Goal: Task Accomplishment & Management: Use online tool/utility

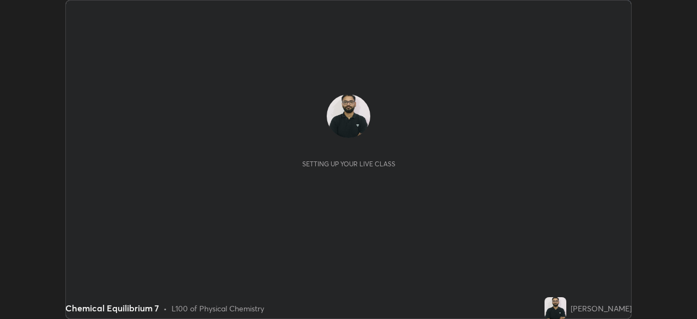
scroll to position [319, 697]
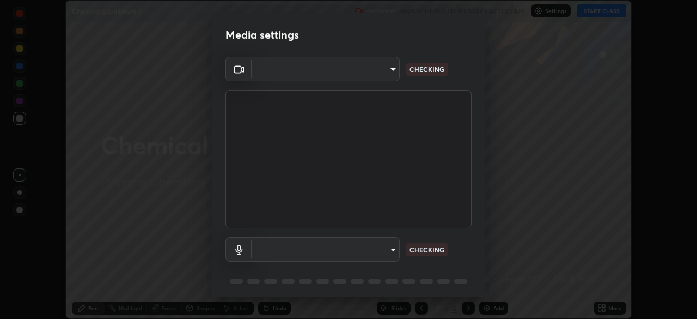
type input "51d019597c161c0694d5583d1f2c643560fde39fe8f4b4da8ea140d4d4830f4c"
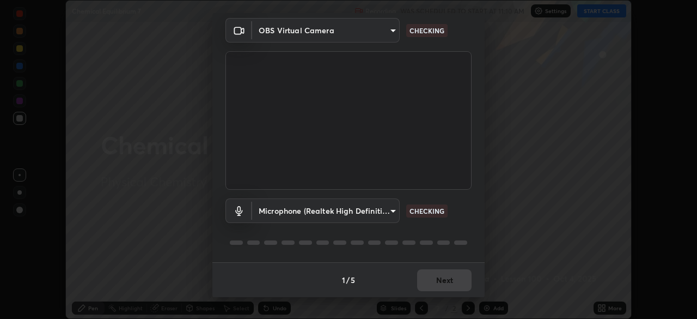
click at [382, 208] on body "Erase all Chemical Equilibrium 7 Recording WAS SCHEDULED TO START AT 11:10 AM S…" at bounding box center [348, 159] width 697 height 319
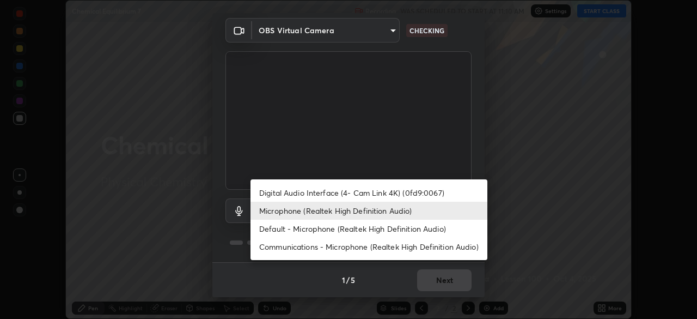
click at [378, 192] on li "Digital Audio Interface (4- Cam Link 4K) (0fd9:0067)" at bounding box center [369, 193] width 237 height 18
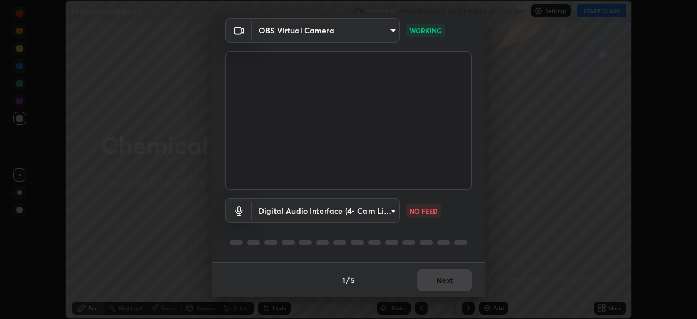
click at [373, 215] on body "Erase all Chemical Equilibrium 7 Recording WAS SCHEDULED TO START AT 11:10 AM S…" at bounding box center [348, 159] width 697 height 319
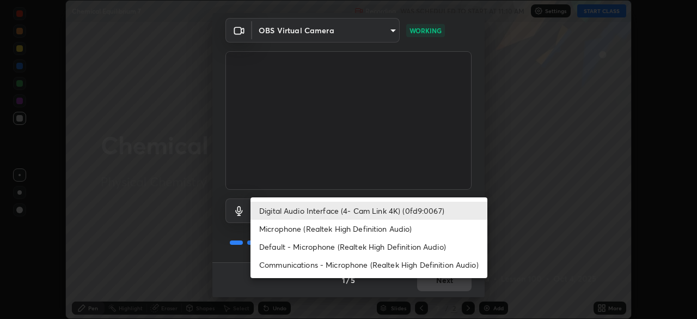
click at [380, 233] on li "Microphone (Realtek High Definition Audio)" at bounding box center [369, 229] width 237 height 18
type input "c6780f4c857a8b81e5497564d4ed67de36d612a8279d52ba4dbf449da7be3efb"
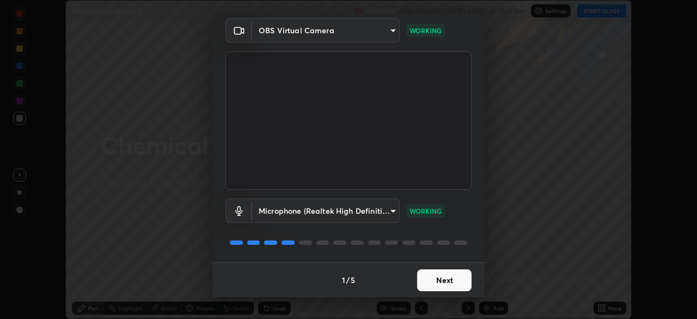
click at [434, 280] on button "Next" at bounding box center [444, 280] width 54 height 22
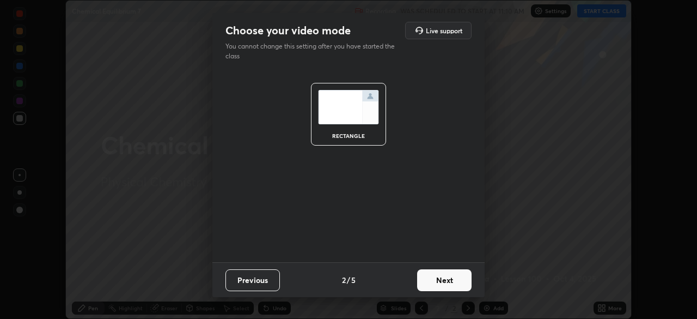
scroll to position [0, 0]
click at [434, 280] on button "Next" at bounding box center [444, 280] width 54 height 22
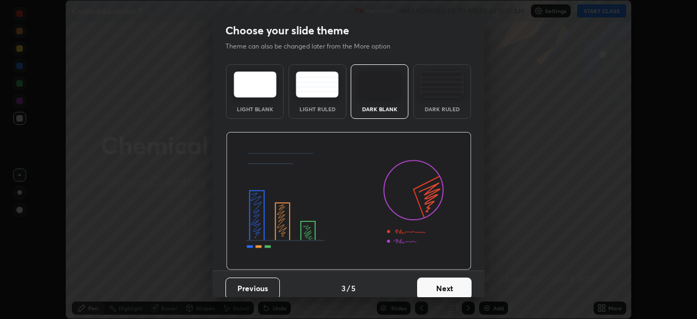
click at [440, 279] on button "Next" at bounding box center [444, 288] width 54 height 22
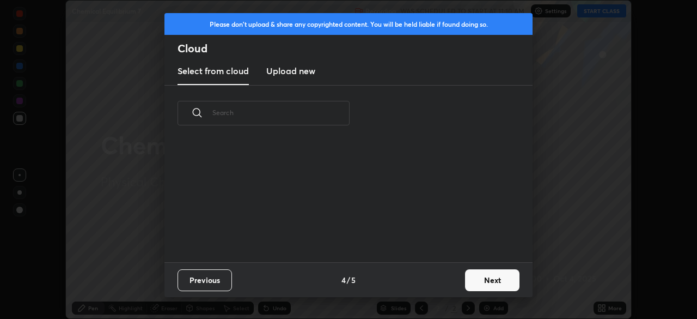
click at [440, 279] on div "Previous 4 / 5 Next" at bounding box center [349, 279] width 368 height 35
click at [472, 276] on button "Next" at bounding box center [492, 280] width 54 height 22
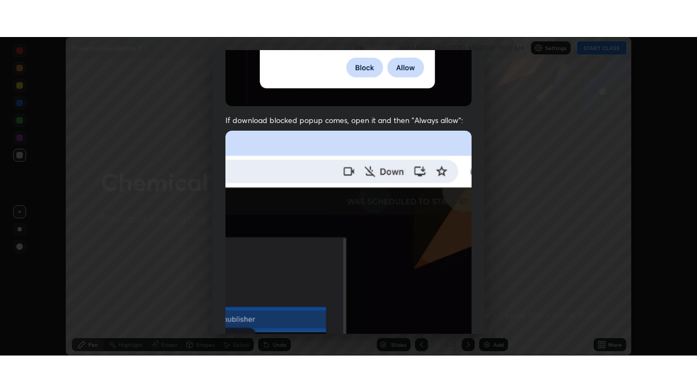
scroll to position [261, 0]
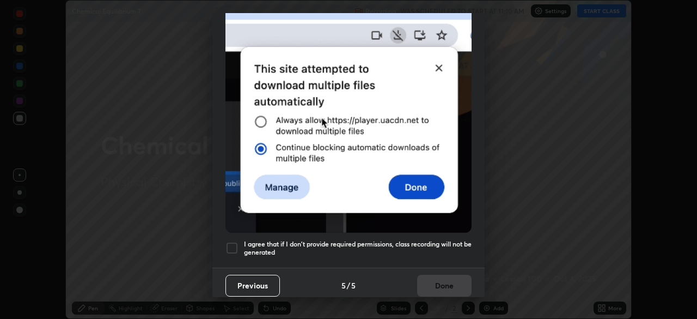
click at [442, 240] on h5 "I agree that if I don't provide required permissions, class recording will not …" at bounding box center [358, 248] width 228 height 17
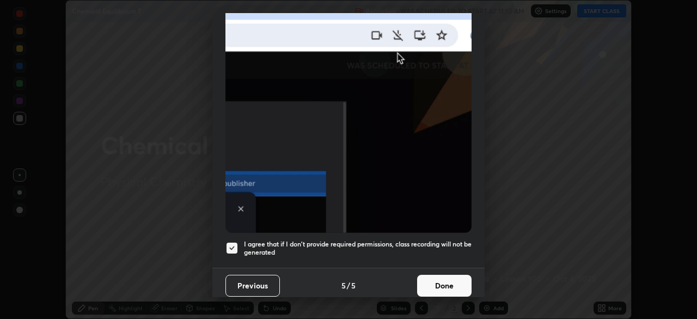
click at [439, 285] on button "Done" at bounding box center [444, 286] width 54 height 22
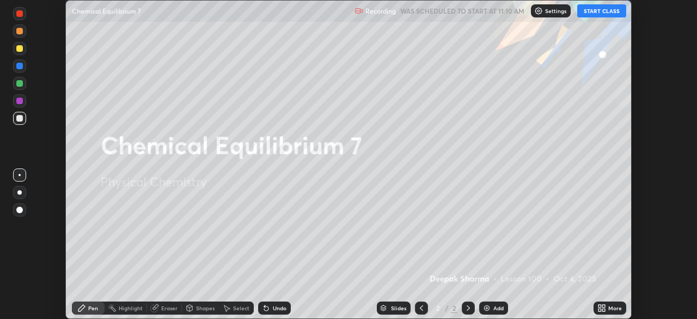
click at [615, 12] on button "START CLASS" at bounding box center [602, 10] width 49 height 13
click at [599, 309] on icon at bounding box center [600, 309] width 3 height 3
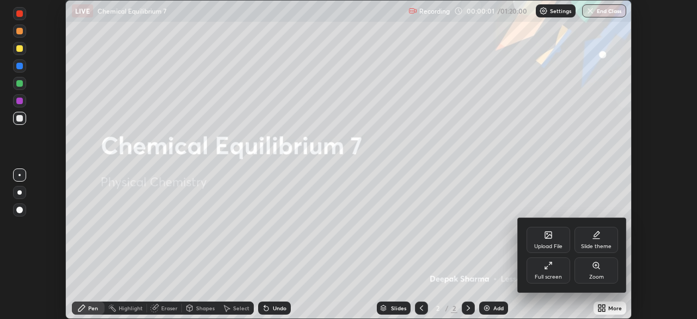
click at [550, 276] on div "Full screen" at bounding box center [548, 276] width 27 height 5
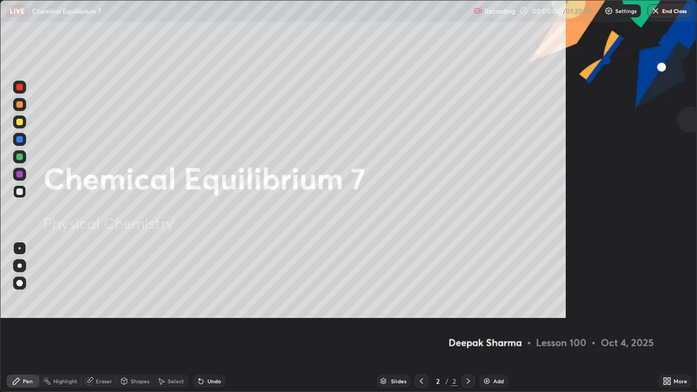
scroll to position [392, 697]
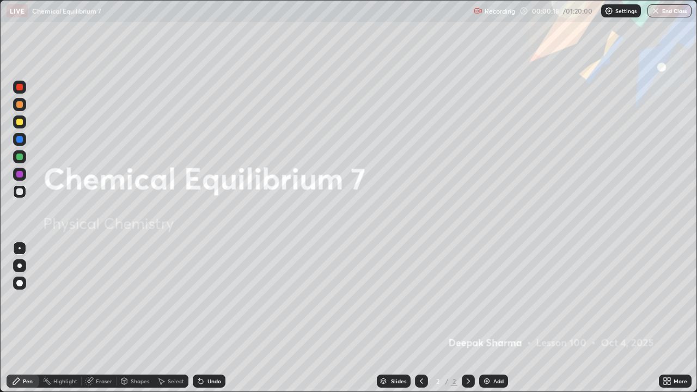
click at [669, 318] on icon at bounding box center [669, 379] width 3 height 3
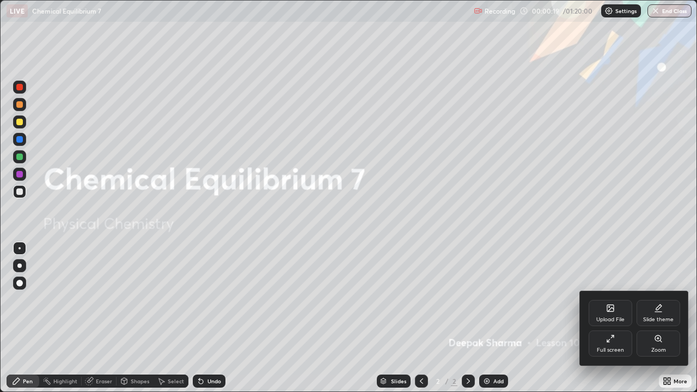
click at [606, 313] on div "Upload File" at bounding box center [611, 313] width 44 height 26
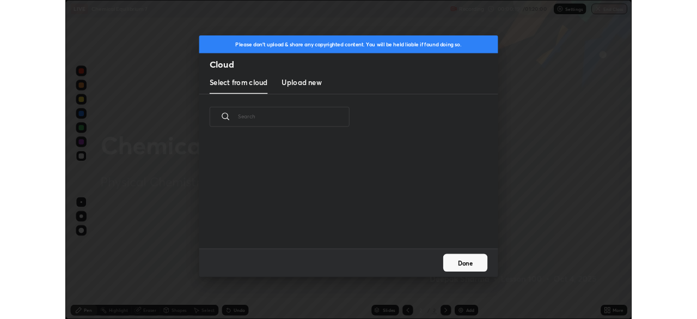
scroll to position [134, 350]
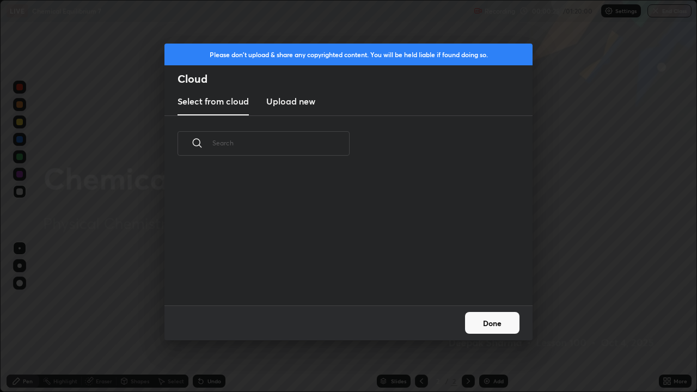
click at [288, 98] on h3 "Upload new" at bounding box center [290, 101] width 49 height 13
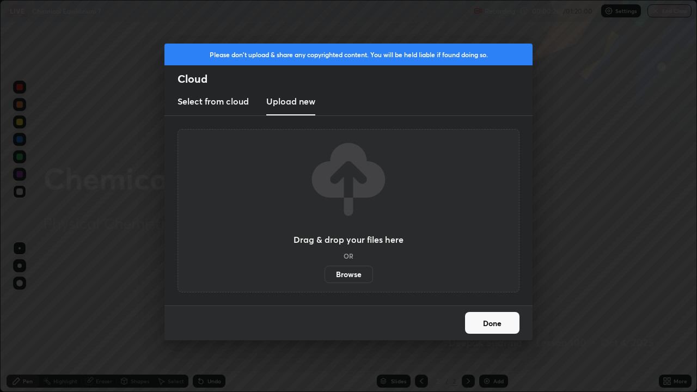
click at [354, 271] on label "Browse" at bounding box center [349, 274] width 48 height 17
click at [325, 271] on input "Browse" at bounding box center [325, 274] width 0 height 17
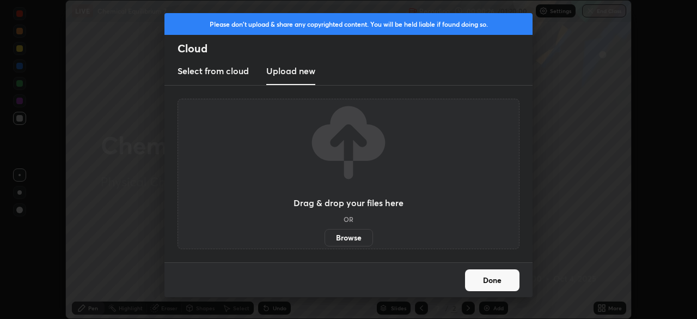
scroll to position [54166, 53787]
click at [350, 235] on label "Browse" at bounding box center [349, 237] width 48 height 17
click at [325, 235] on input "Browse" at bounding box center [325, 237] width 0 height 17
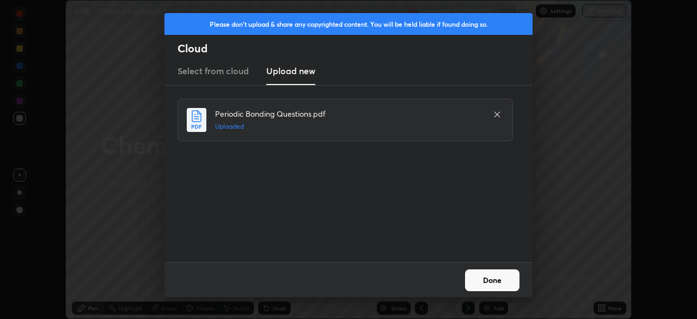
click at [488, 281] on button "Done" at bounding box center [492, 280] width 54 height 22
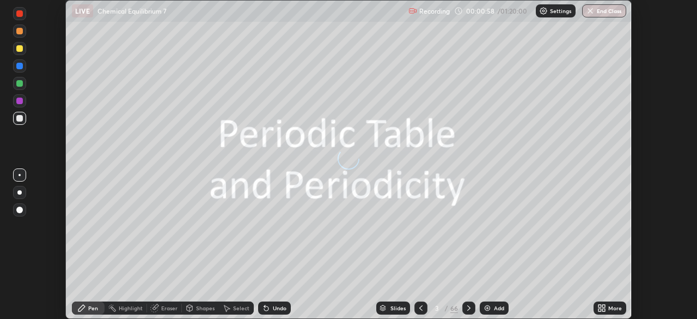
click at [394, 307] on div "Slides" at bounding box center [398, 307] width 15 height 5
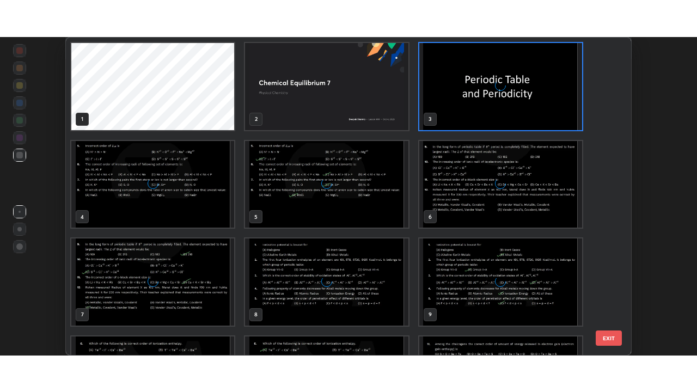
scroll to position [314, 560]
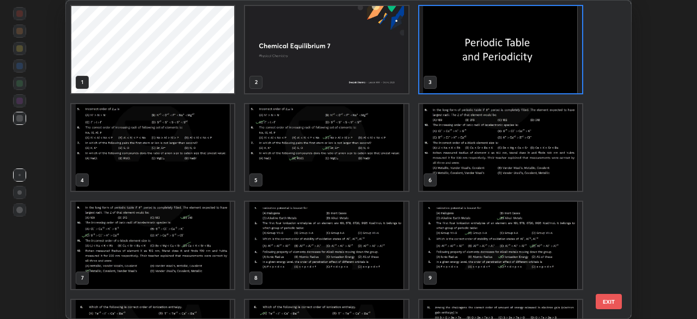
click at [511, 50] on img "grid" at bounding box center [501, 49] width 163 height 87
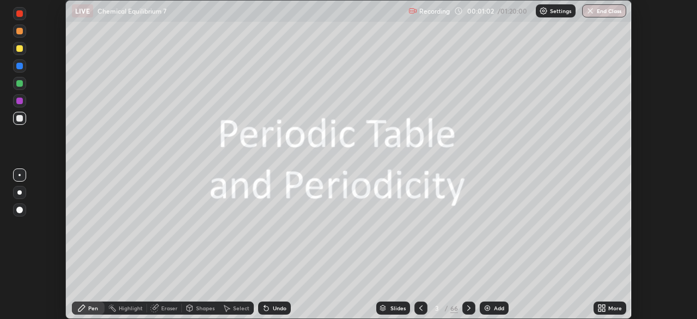
click at [511, 50] on img "grid" at bounding box center [501, 49] width 163 height 87
click at [600, 309] on icon at bounding box center [600, 309] width 3 height 3
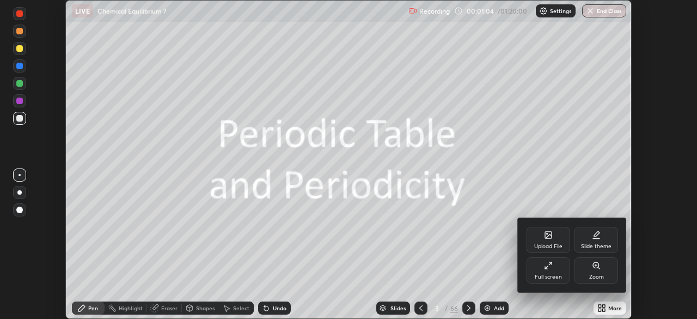
click at [546, 271] on div "Full screen" at bounding box center [549, 270] width 44 height 26
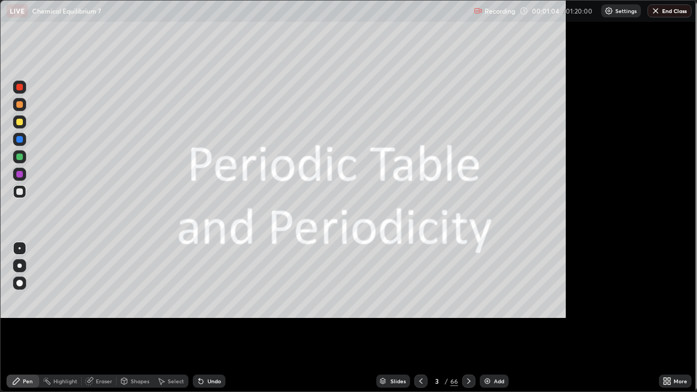
scroll to position [392, 697]
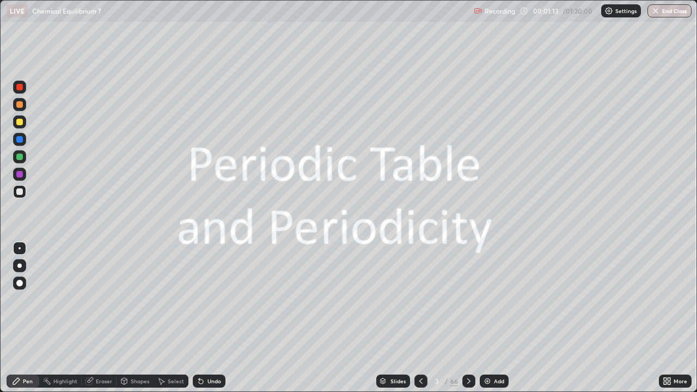
click at [467, 318] on icon at bounding box center [469, 381] width 9 height 9
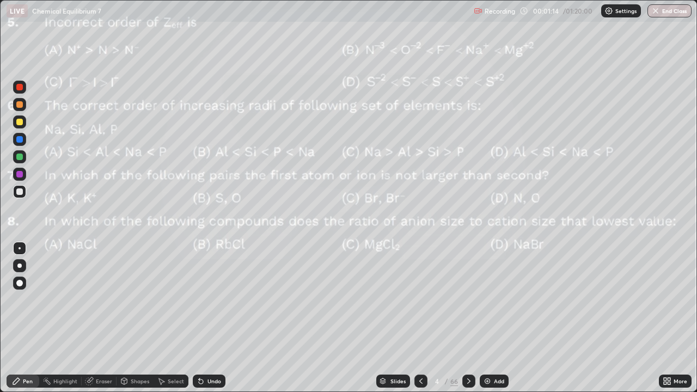
click at [424, 318] on div at bounding box center [421, 381] width 13 height 13
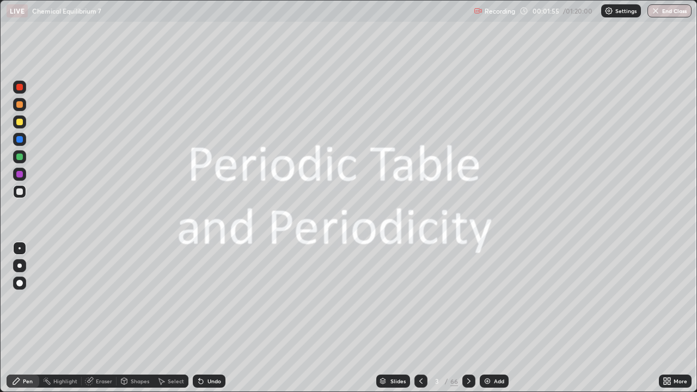
click at [467, 318] on icon at bounding box center [469, 381] width 9 height 9
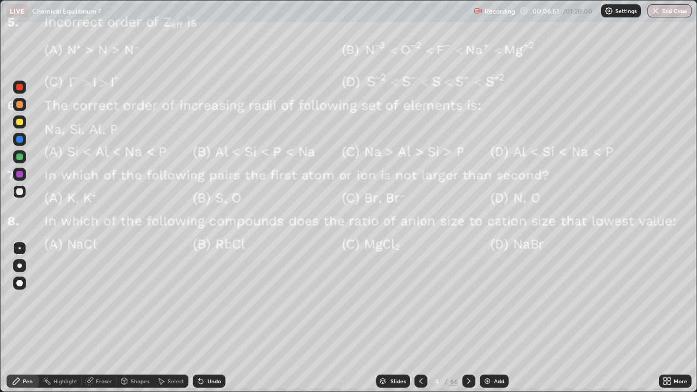
click at [469, 318] on icon at bounding box center [469, 381] width 9 height 9
click at [468, 318] on icon at bounding box center [468, 381] width 3 height 5
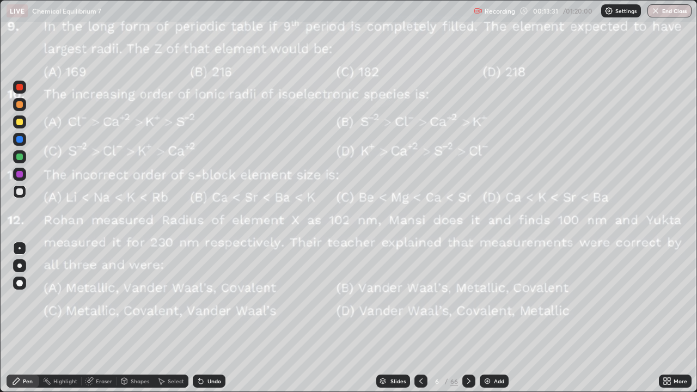
click at [470, 318] on icon at bounding box center [469, 381] width 9 height 9
click at [490, 318] on img at bounding box center [487, 381] width 9 height 9
click at [17, 122] on div at bounding box center [19, 122] width 7 height 7
click at [415, 318] on div at bounding box center [421, 381] width 13 height 13
click at [466, 318] on icon at bounding box center [468, 381] width 9 height 9
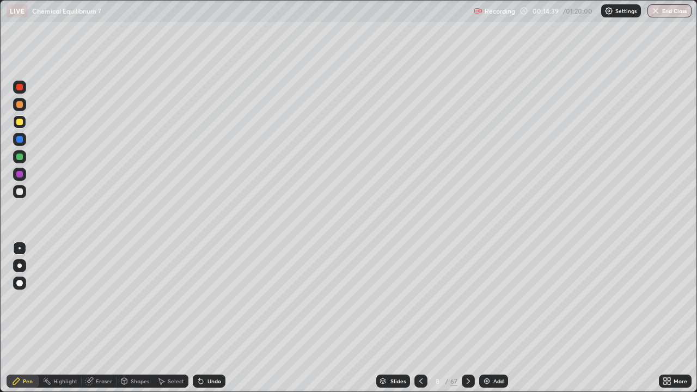
click at [19, 154] on div at bounding box center [19, 157] width 7 height 7
click at [20, 192] on div at bounding box center [19, 192] width 7 height 7
click at [22, 155] on div at bounding box center [19, 157] width 7 height 7
click at [21, 104] on div at bounding box center [19, 104] width 7 height 7
click at [19, 173] on div at bounding box center [19, 174] width 7 height 7
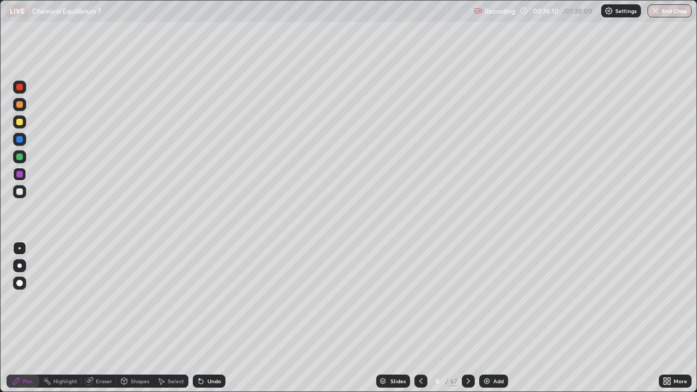
click at [20, 122] on div at bounding box center [19, 122] width 7 height 7
click at [421, 318] on icon at bounding box center [421, 381] width 9 height 9
click at [468, 318] on icon at bounding box center [468, 381] width 9 height 9
click at [422, 318] on icon at bounding box center [421, 381] width 9 height 9
click at [467, 318] on icon at bounding box center [468, 381] width 9 height 9
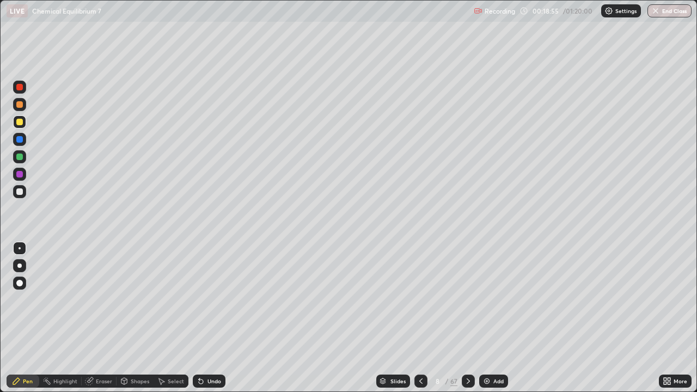
click at [467, 318] on icon at bounding box center [468, 381] width 3 height 5
click at [466, 318] on icon at bounding box center [468, 381] width 9 height 9
click at [467, 318] on icon at bounding box center [468, 381] width 9 height 9
click at [468, 318] on icon at bounding box center [468, 381] width 9 height 9
click at [467, 318] on icon at bounding box center [468, 381] width 9 height 9
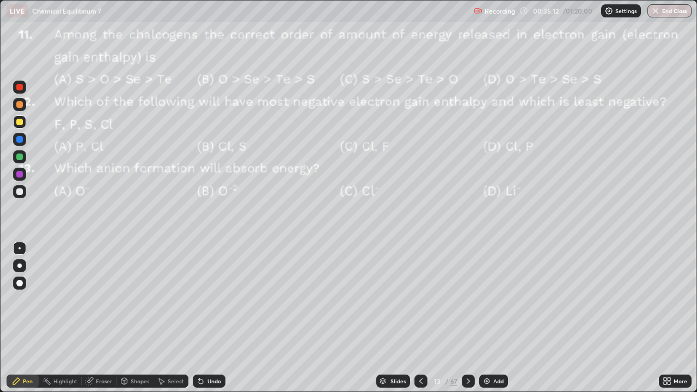
click at [467, 318] on icon at bounding box center [468, 381] width 9 height 9
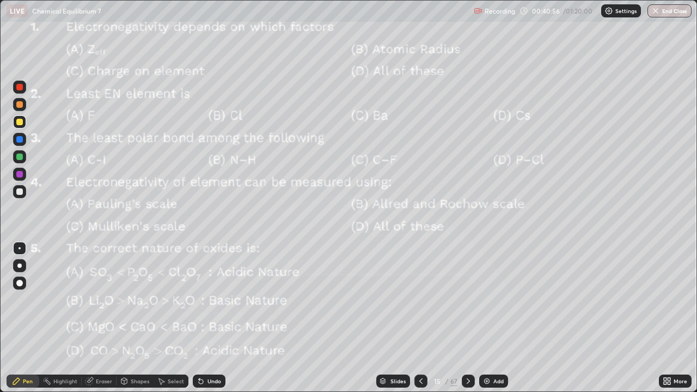
click at [467, 318] on icon at bounding box center [468, 381] width 9 height 9
click at [491, 318] on div "Add" at bounding box center [493, 381] width 29 height 13
click at [203, 318] on icon at bounding box center [201, 381] width 9 height 9
click at [204, 318] on div "Undo" at bounding box center [209, 381] width 33 height 13
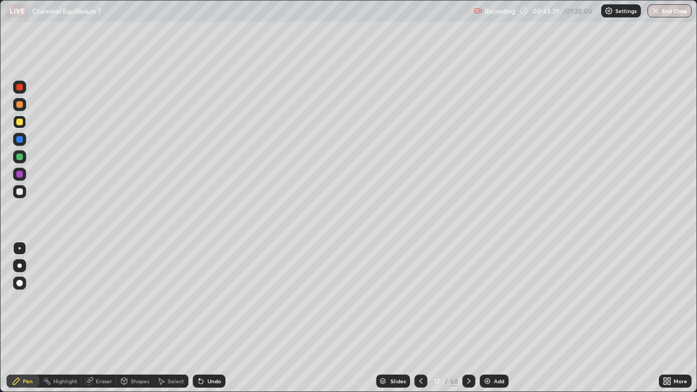
click at [206, 318] on div "Undo" at bounding box center [209, 381] width 33 height 13
click at [20, 192] on div at bounding box center [19, 192] width 7 height 7
click at [24, 121] on div at bounding box center [19, 122] width 13 height 13
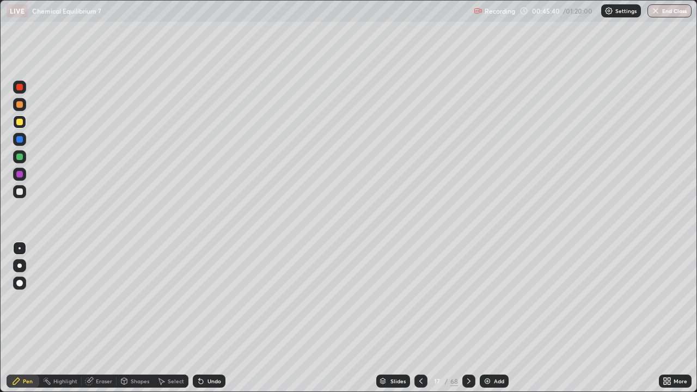
click at [19, 189] on div at bounding box center [19, 192] width 7 height 7
click at [21, 123] on div at bounding box center [19, 122] width 7 height 7
click at [21, 187] on div at bounding box center [19, 191] width 13 height 13
click at [420, 318] on div at bounding box center [421, 381] width 13 height 13
click at [487, 318] on img at bounding box center [487, 381] width 9 height 9
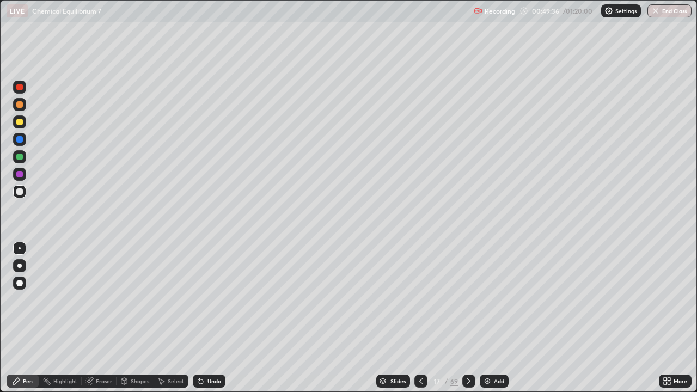
click at [20, 122] on div at bounding box center [19, 122] width 7 height 7
click at [25, 156] on div at bounding box center [19, 156] width 13 height 13
click at [420, 318] on icon at bounding box center [421, 381] width 9 height 9
click at [467, 318] on icon at bounding box center [469, 381] width 9 height 9
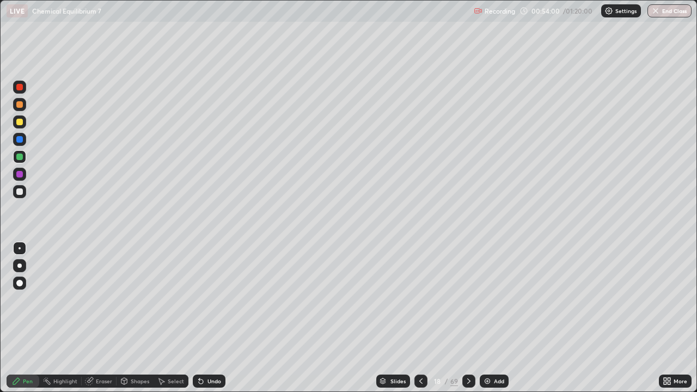
click at [468, 318] on div at bounding box center [469, 381] width 13 height 13
click at [398, 318] on div "Slides" at bounding box center [398, 381] width 15 height 5
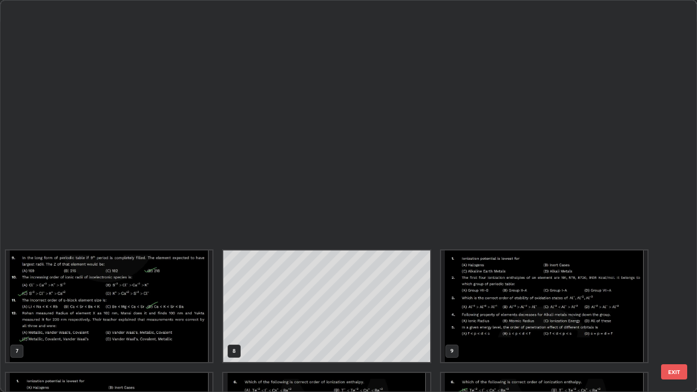
scroll to position [388, 691]
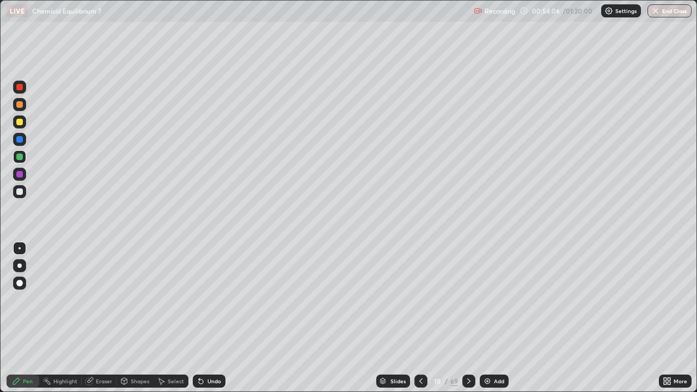
click at [467, 318] on icon at bounding box center [469, 381] width 9 height 9
click at [397, 318] on div "Slides" at bounding box center [398, 381] width 15 height 5
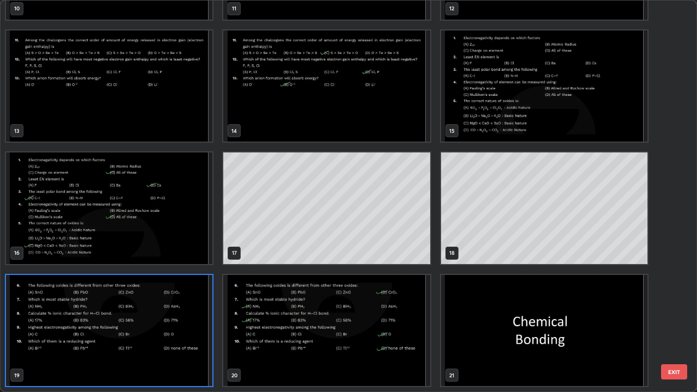
click at [187, 318] on img "grid" at bounding box center [109, 331] width 206 height 112
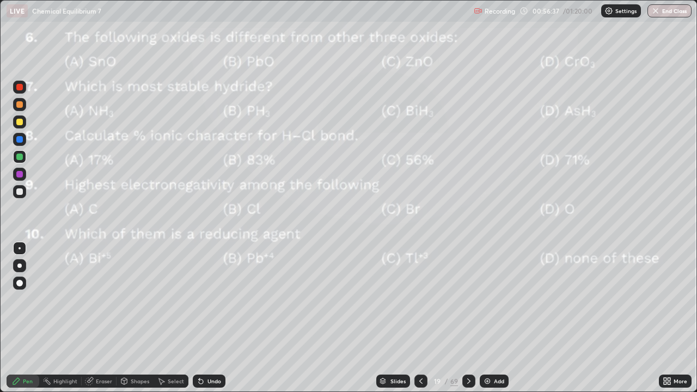
click at [184, 318] on img "grid" at bounding box center [109, 331] width 206 height 112
click at [470, 318] on icon at bounding box center [469, 381] width 9 height 9
click at [421, 318] on icon at bounding box center [421, 381] width 9 height 9
click at [467, 318] on icon at bounding box center [469, 381] width 9 height 9
click at [22, 116] on div at bounding box center [19, 122] width 13 height 13
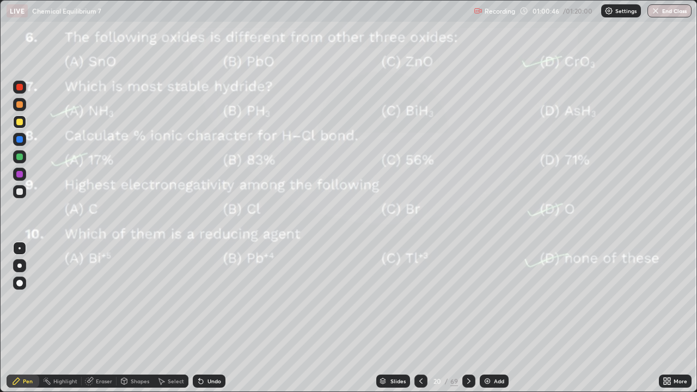
click at [494, 318] on div "Add" at bounding box center [499, 381] width 10 height 5
click at [422, 318] on icon at bounding box center [421, 381] width 9 height 9
click at [472, 318] on div at bounding box center [469, 381] width 13 height 13
click at [467, 318] on icon at bounding box center [469, 381] width 9 height 9
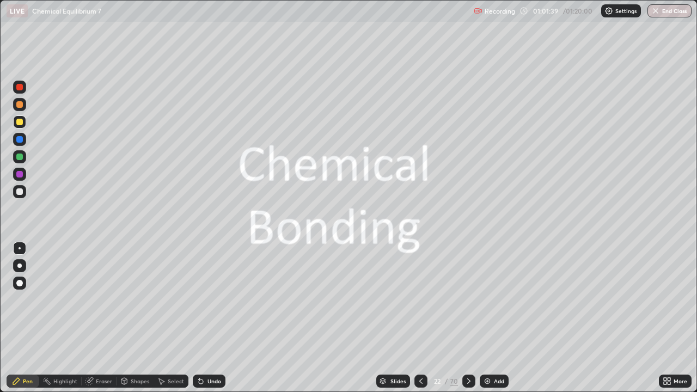
click at [471, 318] on icon at bounding box center [469, 381] width 9 height 9
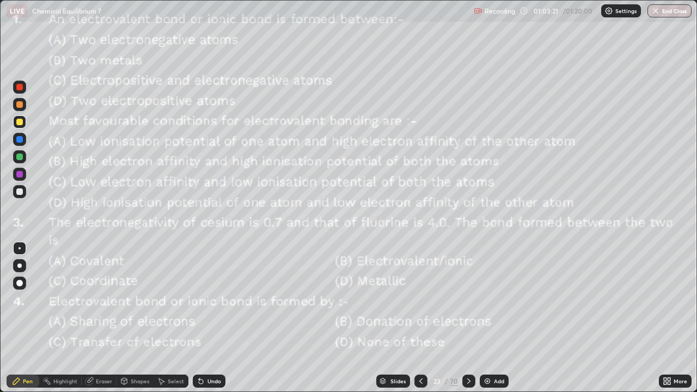
click at [467, 318] on icon at bounding box center [469, 381] width 9 height 9
click at [420, 318] on icon at bounding box center [421, 381] width 9 height 9
click at [469, 318] on icon at bounding box center [469, 381] width 9 height 9
click at [467, 318] on icon at bounding box center [468, 381] width 3 height 5
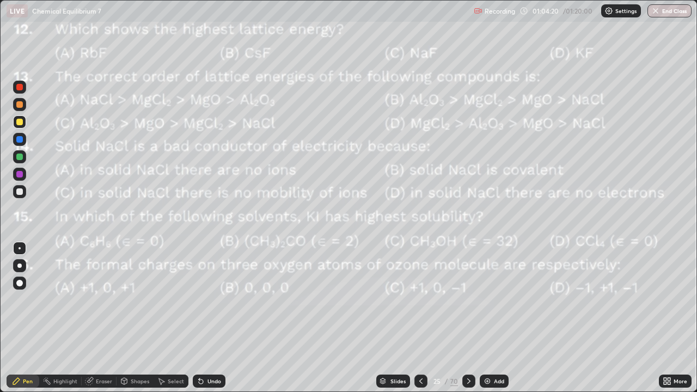
click at [489, 318] on img at bounding box center [487, 381] width 9 height 9
click at [15, 193] on div at bounding box center [19, 191] width 13 height 13
click at [421, 318] on icon at bounding box center [421, 381] width 9 height 9
click at [468, 318] on icon at bounding box center [468, 381] width 3 height 5
click at [467, 318] on icon at bounding box center [468, 381] width 9 height 9
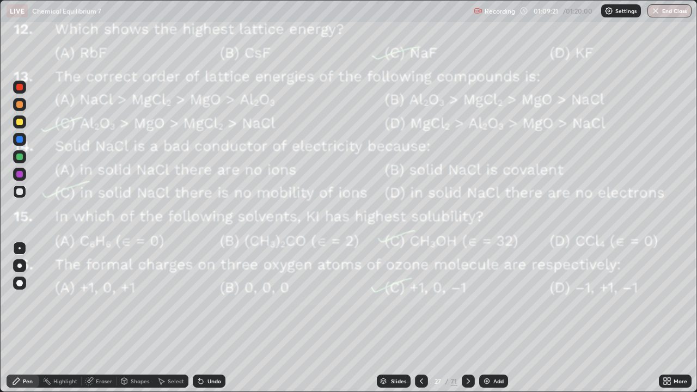
click at [469, 318] on icon at bounding box center [468, 381] width 9 height 9
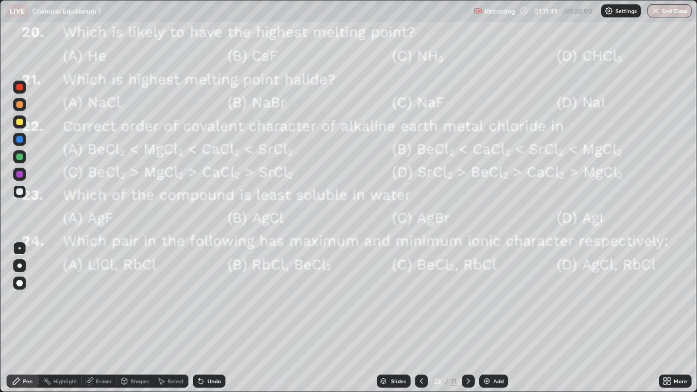
click at [470, 318] on div at bounding box center [468, 381] width 13 height 13
click at [663, 9] on button "End Class" at bounding box center [670, 10] width 44 height 13
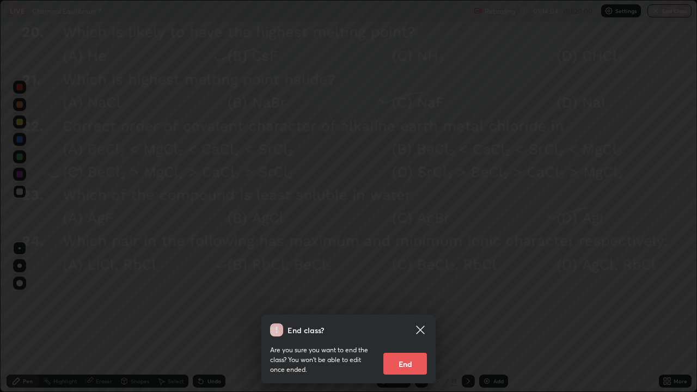
click at [397, 318] on button "End" at bounding box center [406, 364] width 44 height 22
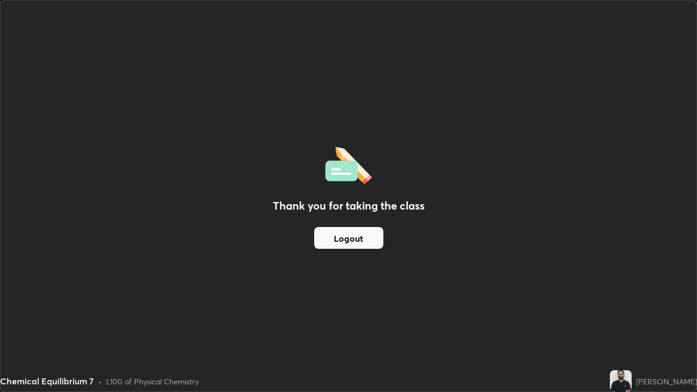
click at [355, 235] on button "Logout" at bounding box center [348, 238] width 69 height 22
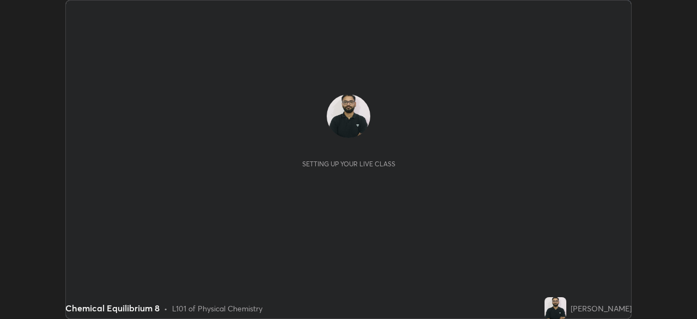
scroll to position [319, 697]
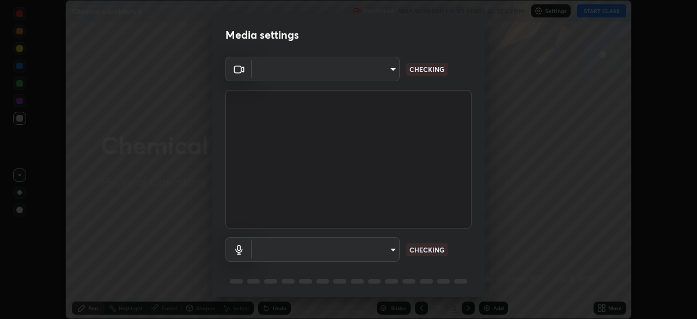
type input "51d019597c161c0694d5583d1f2c643560fde39fe8f4b4da8ea140d4d4830f4c"
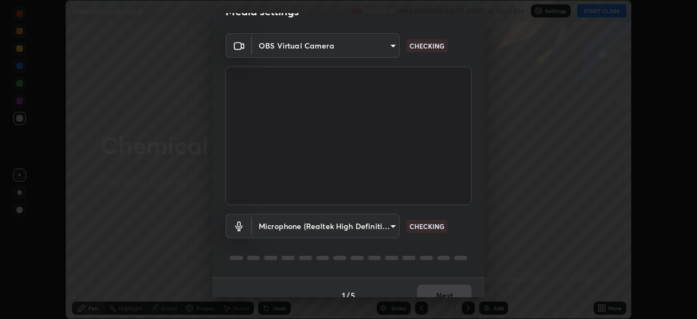
scroll to position [39, 0]
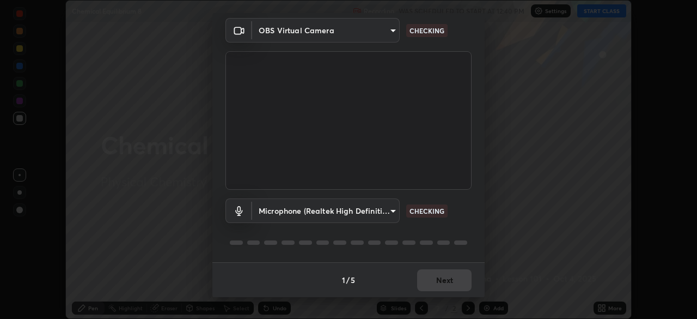
click at [388, 213] on body "Erase all Chemical Equilibrium 8 Recording WAS SCHEDULED TO START AT 12:40 PM S…" at bounding box center [348, 159] width 697 height 319
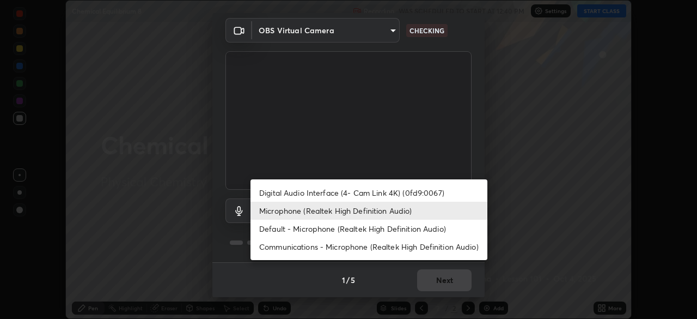
click at [409, 191] on li "Digital Audio Interface (4- Cam Link 4K) (0fd9:0067)" at bounding box center [369, 193] width 237 height 18
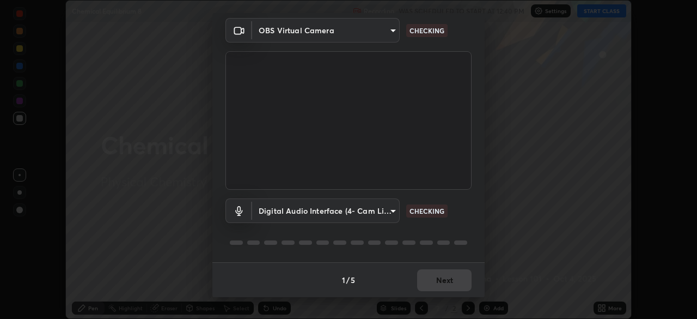
click at [382, 212] on body "Erase all Chemical Equilibrium 8 Recording WAS SCHEDULED TO START AT 12:40 PM S…" at bounding box center [348, 159] width 697 height 319
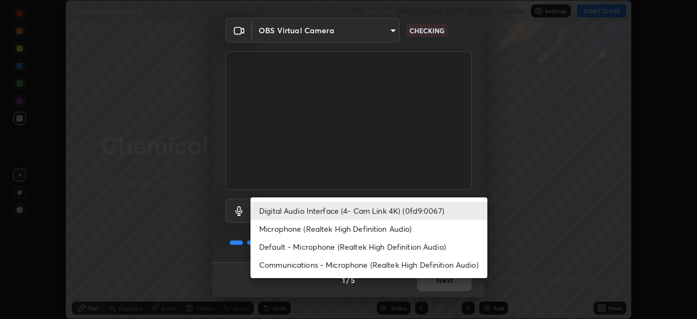
click at [388, 230] on li "Microphone (Realtek High Definition Audio)" at bounding box center [369, 229] width 237 height 18
type input "c6780f4c857a8b81e5497564d4ed67de36d612a8279d52ba4dbf449da7be3efb"
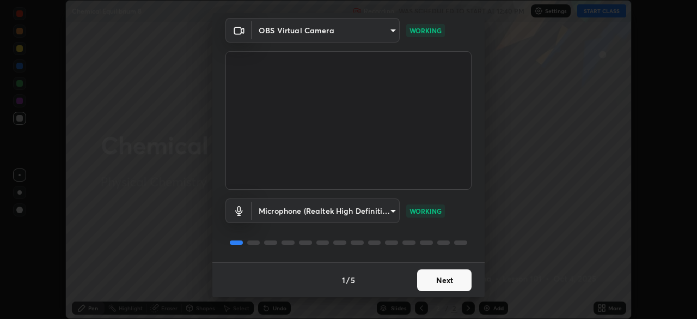
click at [445, 282] on button "Next" at bounding box center [444, 280] width 54 height 22
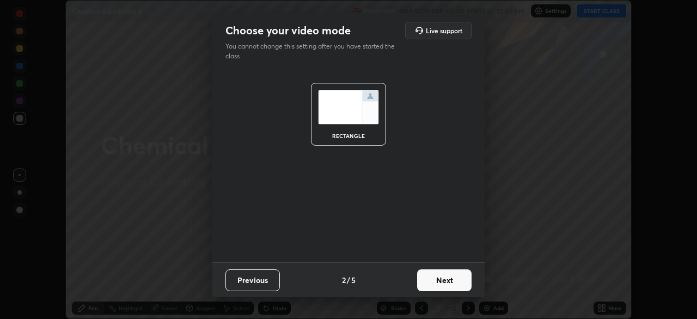
scroll to position [0, 0]
click at [445, 280] on button "Next" at bounding box center [444, 280] width 54 height 22
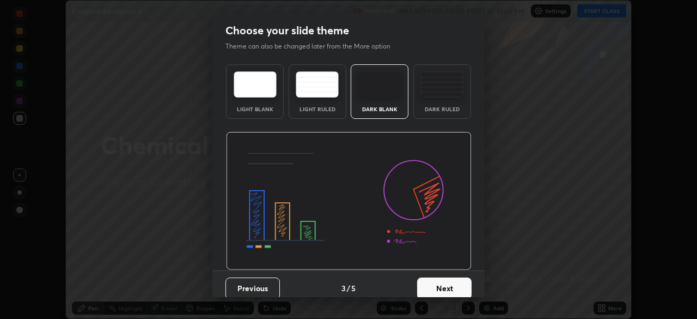
click at [439, 281] on button "Next" at bounding box center [444, 288] width 54 height 22
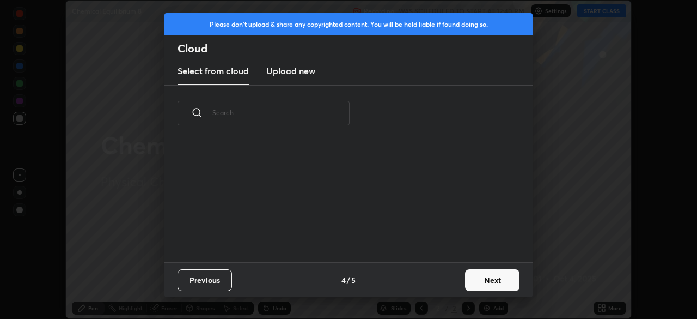
click at [434, 281] on div "Previous 4 / 5 Next" at bounding box center [349, 279] width 368 height 35
click at [472, 274] on button "Next" at bounding box center [492, 280] width 54 height 22
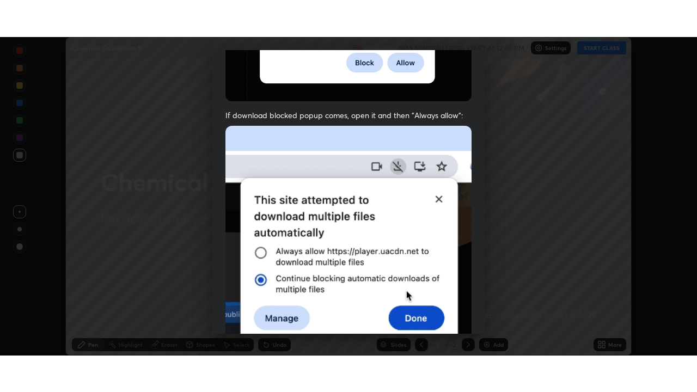
scroll to position [261, 0]
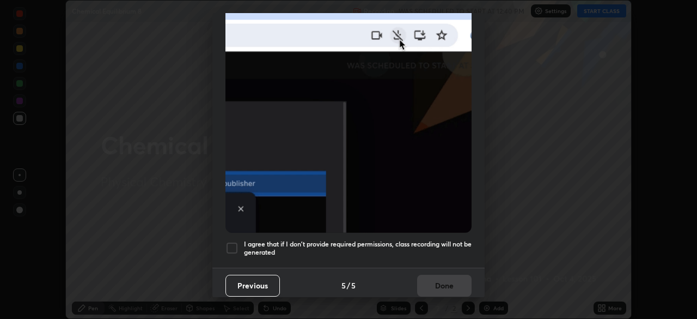
click at [447, 240] on h5 "I agree that if I don't provide required permissions, class recording will not …" at bounding box center [358, 248] width 228 height 17
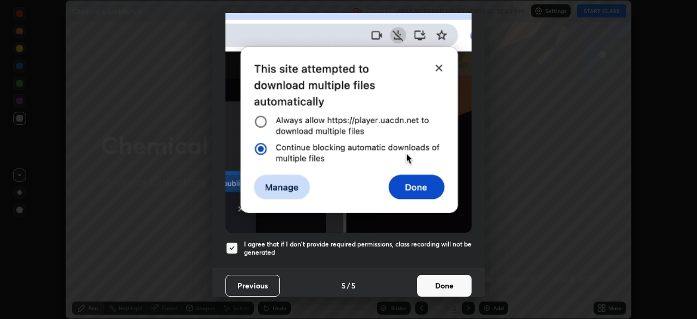
click at [441, 283] on button "Done" at bounding box center [444, 286] width 54 height 22
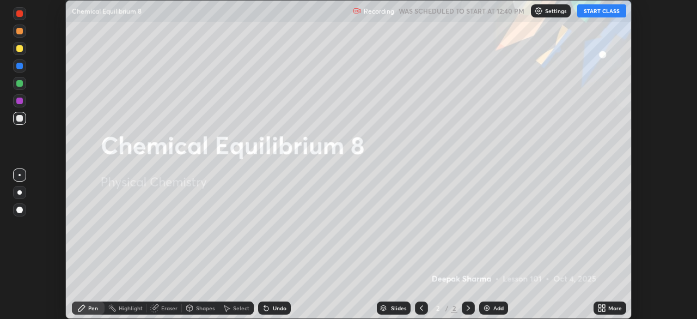
click at [615, 11] on button "START CLASS" at bounding box center [602, 10] width 49 height 13
click at [604, 309] on icon at bounding box center [604, 309] width 3 height 3
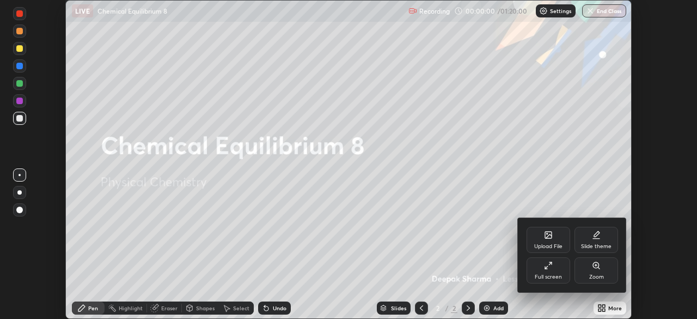
click at [550, 275] on div "Full screen" at bounding box center [548, 276] width 27 height 5
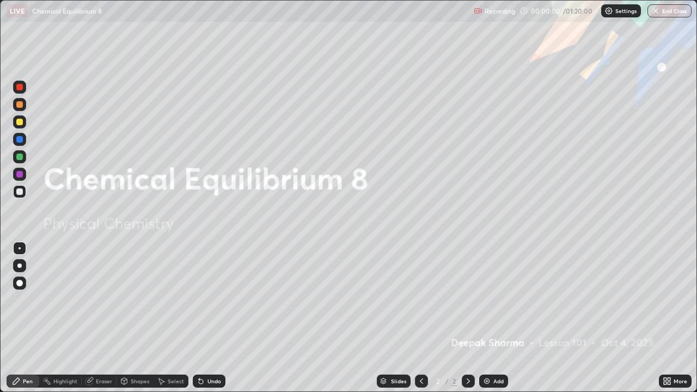
scroll to position [392, 697]
click at [672, 318] on div "More" at bounding box center [675, 381] width 33 height 13
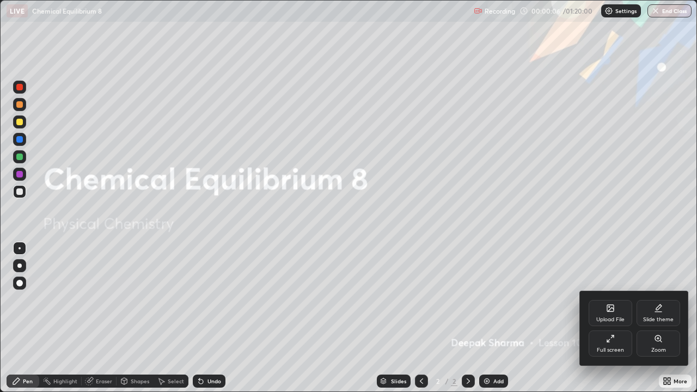
click at [608, 313] on div "Upload File" at bounding box center [611, 313] width 44 height 26
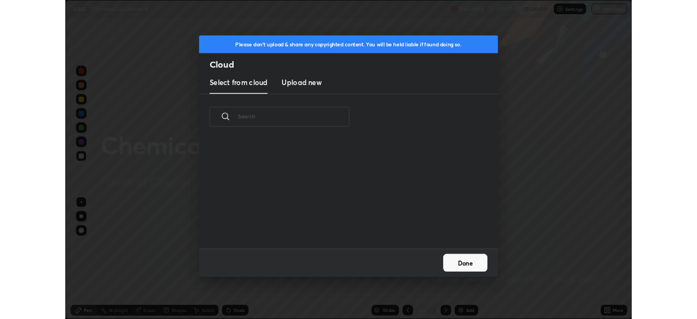
scroll to position [134, 350]
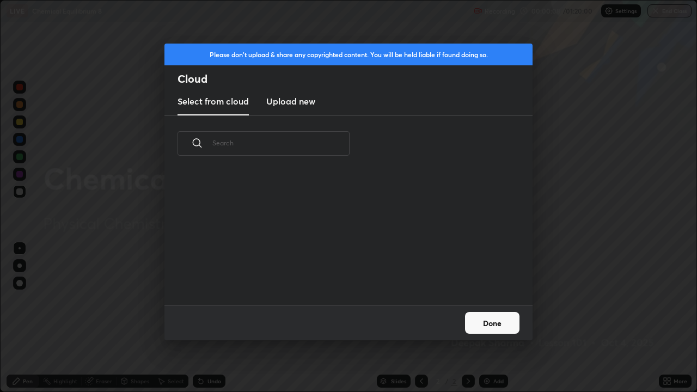
click at [306, 104] on h3 "Upload new" at bounding box center [290, 101] width 49 height 13
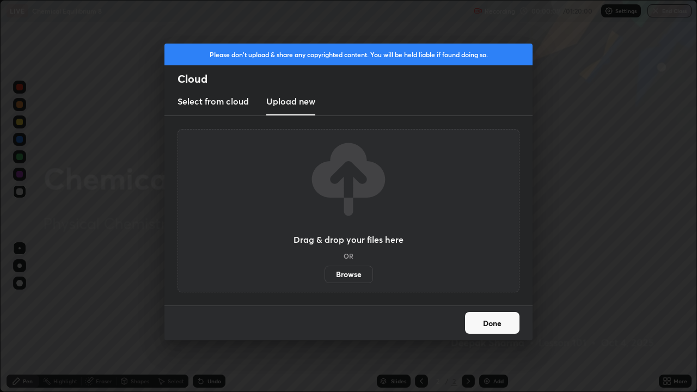
click at [355, 275] on label "Browse" at bounding box center [349, 274] width 48 height 17
click at [325, 275] on input "Browse" at bounding box center [325, 274] width 0 height 17
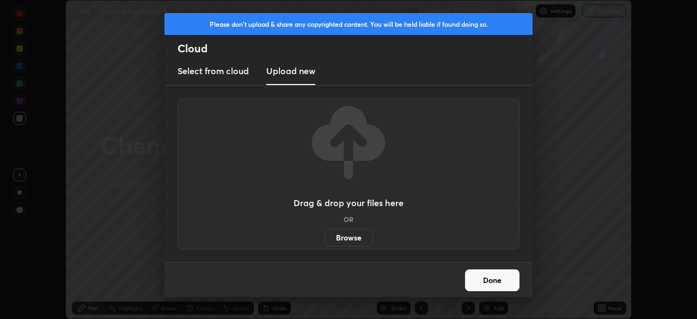
scroll to position [54166, 53787]
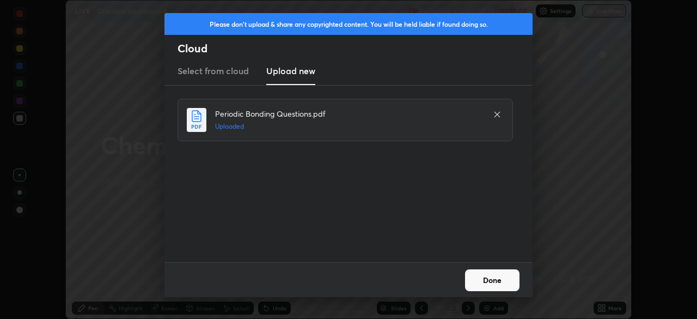
click at [484, 281] on button "Done" at bounding box center [492, 280] width 54 height 22
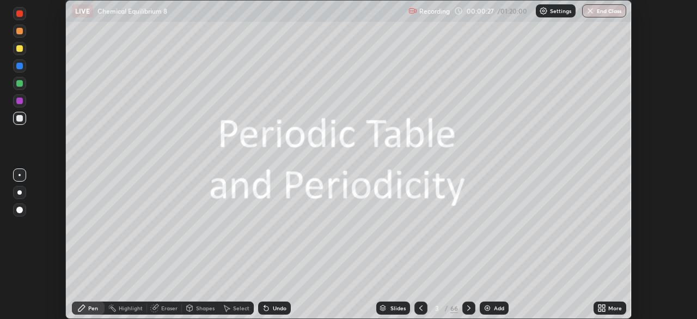
click at [392, 306] on div "Slides" at bounding box center [398, 307] width 15 height 5
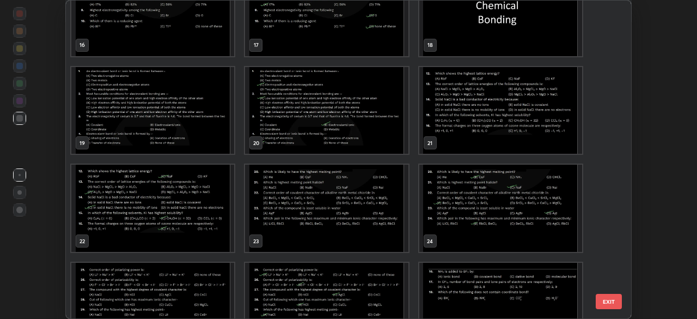
scroll to position [507, 0]
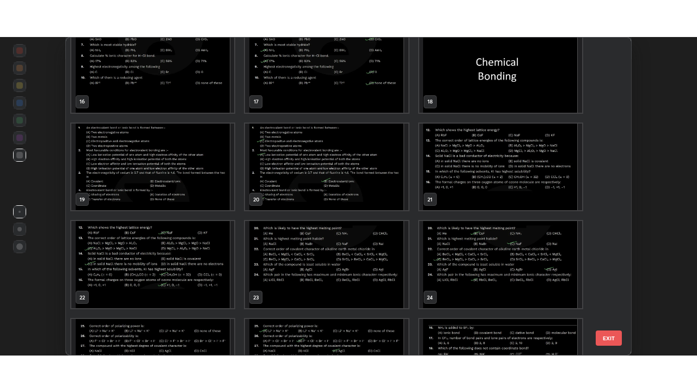
scroll to position [563, 0]
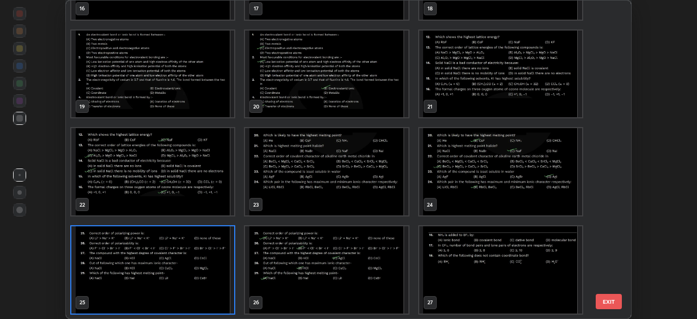
click at [185, 292] on img "grid" at bounding box center [152, 269] width 163 height 87
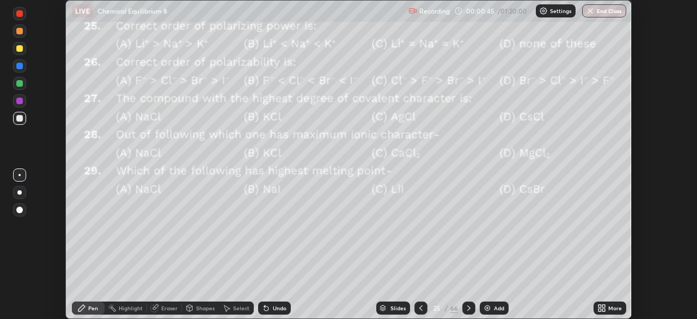
click at [418, 305] on icon at bounding box center [421, 307] width 9 height 9
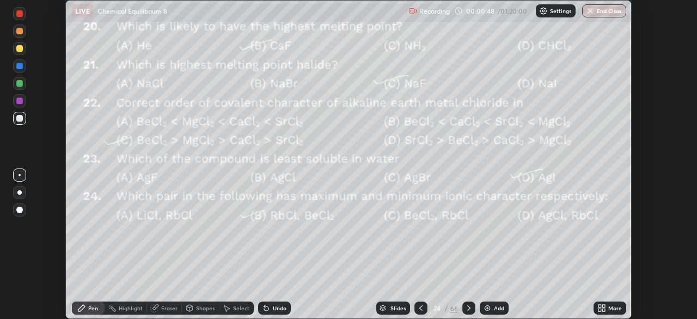
click at [467, 305] on icon at bounding box center [468, 307] width 3 height 5
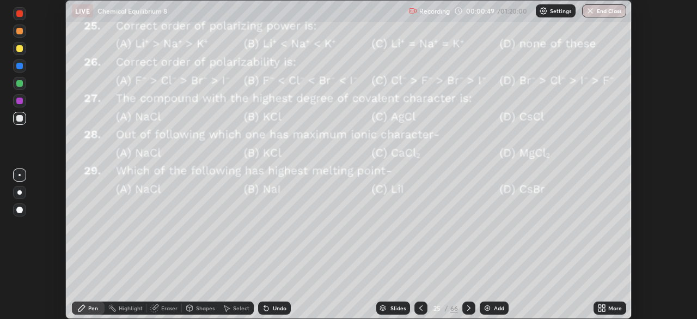
click at [600, 308] on icon at bounding box center [600, 309] width 3 height 3
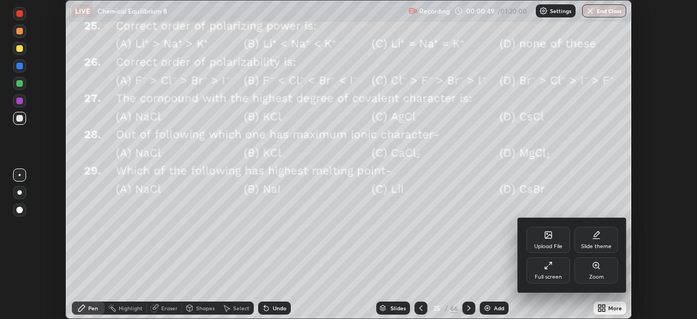
click at [550, 271] on div "Full screen" at bounding box center [549, 270] width 44 height 26
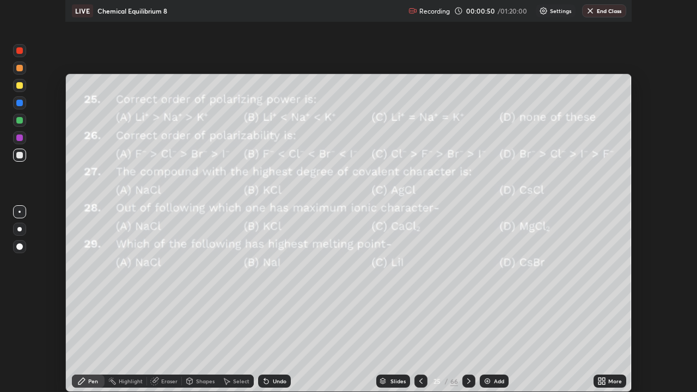
scroll to position [392, 697]
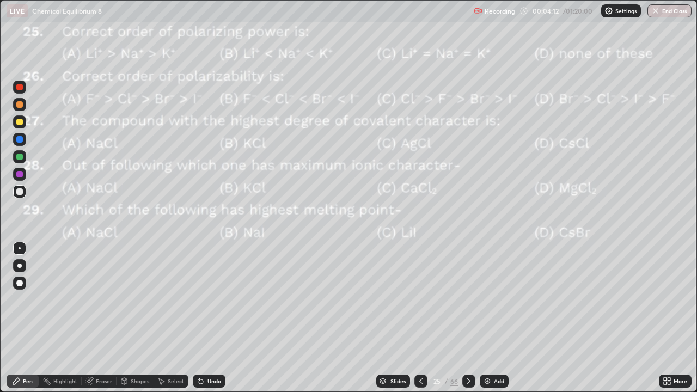
click at [468, 318] on icon at bounding box center [469, 381] width 9 height 9
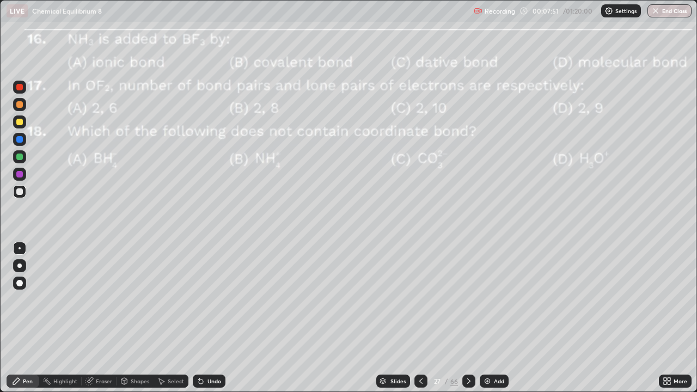
click at [468, 318] on icon at bounding box center [469, 381] width 9 height 9
click at [471, 318] on div at bounding box center [469, 381] width 13 height 13
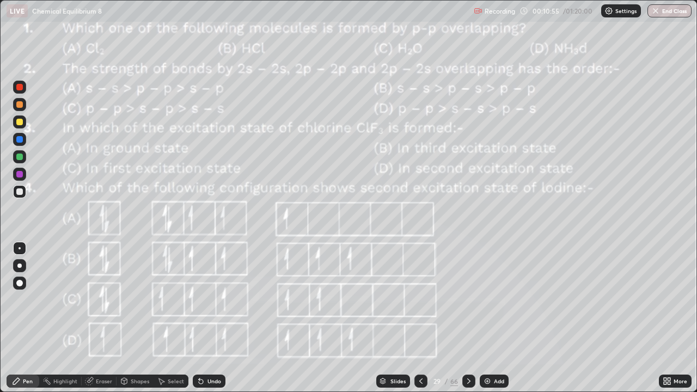
click at [22, 120] on div at bounding box center [19, 122] width 7 height 7
click at [469, 318] on icon at bounding box center [469, 381] width 9 height 9
click at [494, 318] on div "Add" at bounding box center [499, 381] width 10 height 5
click at [420, 318] on icon at bounding box center [421, 381] width 9 height 9
click at [467, 318] on icon at bounding box center [468, 381] width 3 height 5
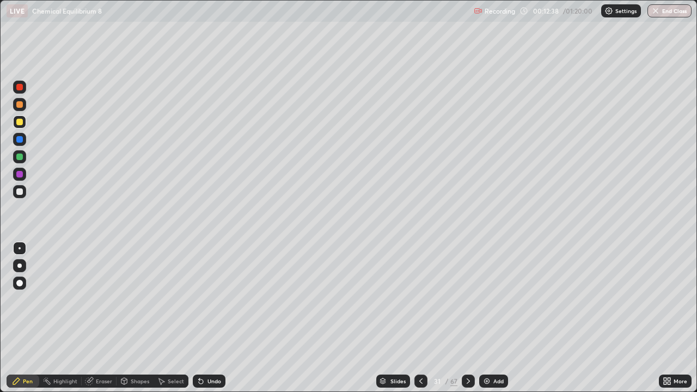
click at [467, 318] on icon at bounding box center [468, 381] width 9 height 9
click at [469, 318] on icon at bounding box center [468, 381] width 9 height 9
click at [471, 318] on icon at bounding box center [468, 381] width 9 height 9
click at [467, 318] on icon at bounding box center [468, 381] width 9 height 9
click at [484, 318] on img at bounding box center [487, 381] width 9 height 9
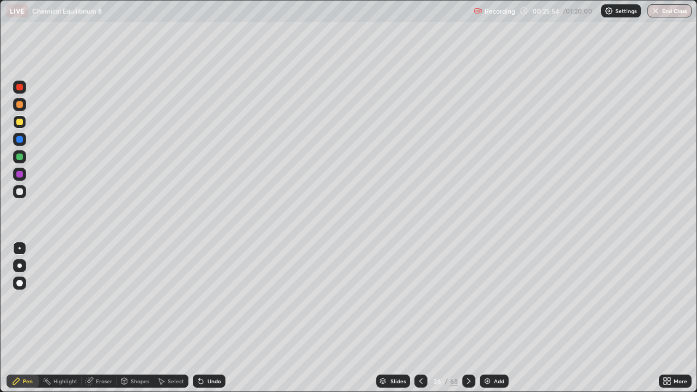
click at [205, 318] on div "Undo" at bounding box center [209, 381] width 33 height 13
click at [420, 318] on icon at bounding box center [421, 381] width 9 height 9
click at [470, 318] on icon at bounding box center [469, 381] width 9 height 9
click at [490, 318] on img at bounding box center [487, 381] width 9 height 9
click at [209, 318] on div "Undo" at bounding box center [209, 381] width 33 height 13
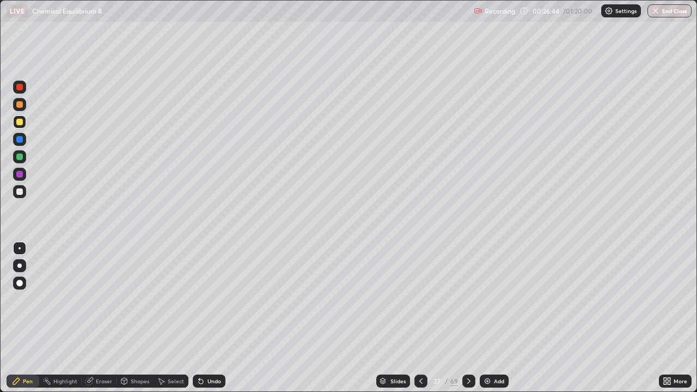
click at [209, 318] on div "Undo" at bounding box center [215, 381] width 14 height 5
click at [421, 318] on icon at bounding box center [421, 381] width 9 height 9
click at [421, 318] on icon at bounding box center [421, 381] width 3 height 5
click at [466, 318] on icon at bounding box center [469, 381] width 9 height 9
click at [468, 318] on icon at bounding box center [468, 381] width 3 height 5
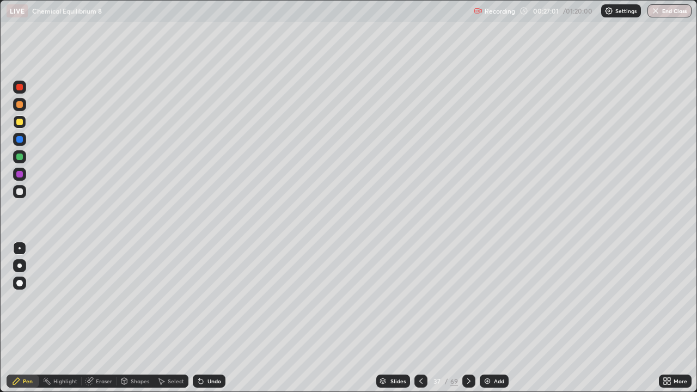
click at [467, 318] on icon at bounding box center [469, 381] width 9 height 9
click at [467, 318] on icon at bounding box center [468, 381] width 3 height 5
click at [468, 318] on icon at bounding box center [469, 381] width 9 height 9
click at [420, 318] on icon at bounding box center [421, 381] width 9 height 9
click at [468, 318] on icon at bounding box center [469, 381] width 9 height 9
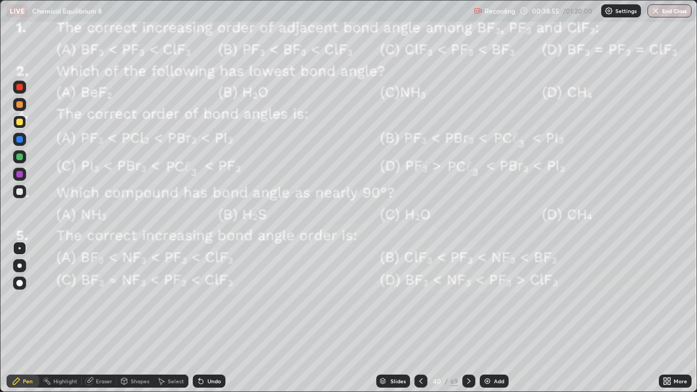
click at [467, 318] on icon at bounding box center [468, 381] width 3 height 5
click at [468, 318] on icon at bounding box center [469, 381] width 9 height 9
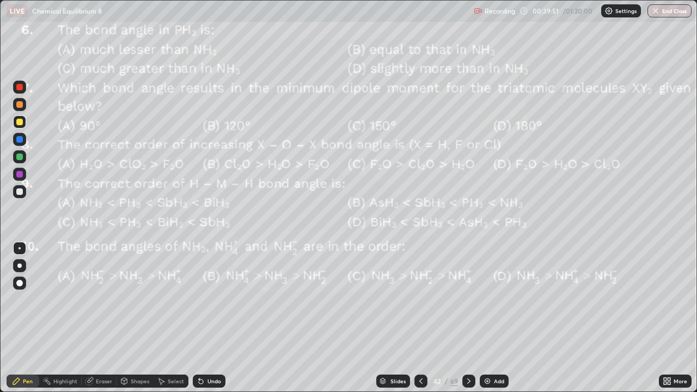
click at [420, 318] on icon at bounding box center [421, 381] width 9 height 9
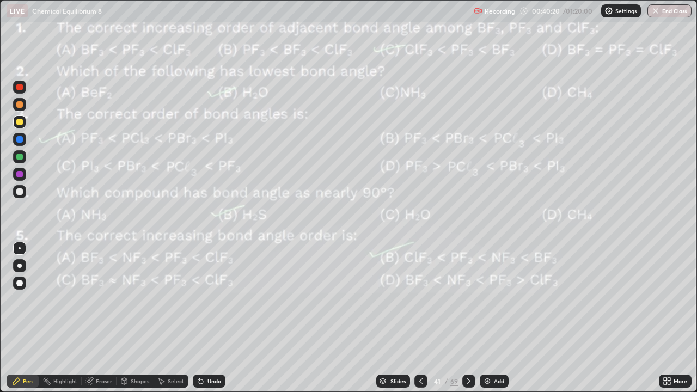
click at [467, 318] on icon at bounding box center [469, 381] width 9 height 9
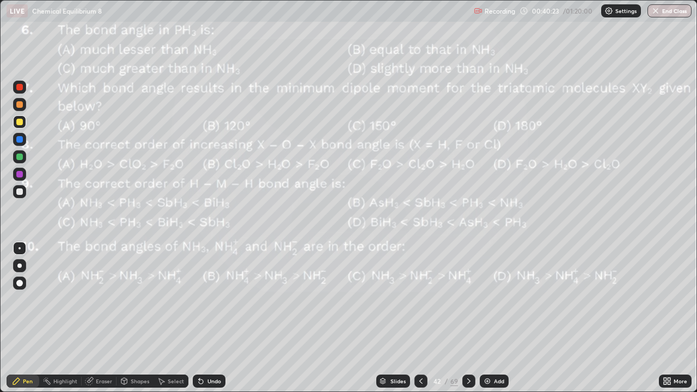
click at [420, 318] on icon at bounding box center [421, 381] width 3 height 5
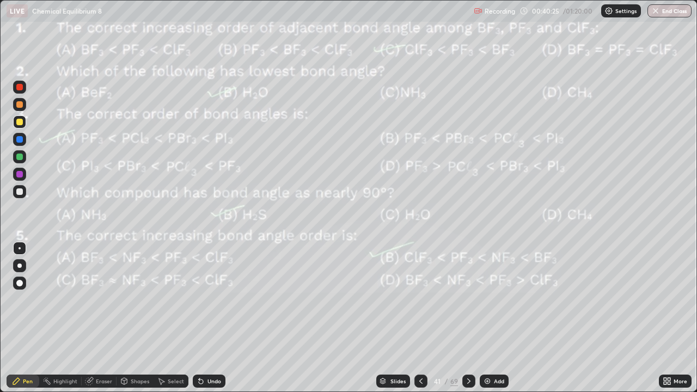
click at [467, 318] on icon at bounding box center [469, 381] width 9 height 9
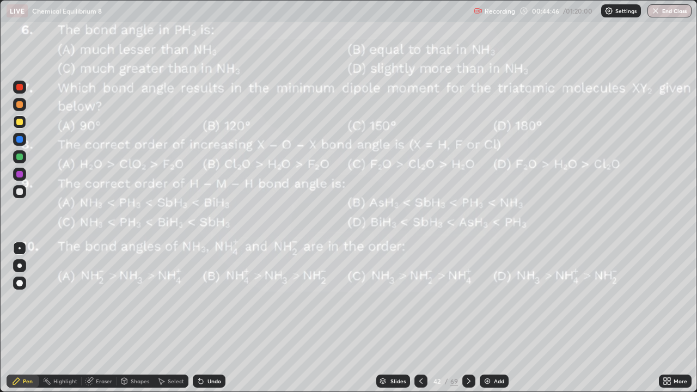
click at [467, 318] on icon at bounding box center [469, 381] width 9 height 9
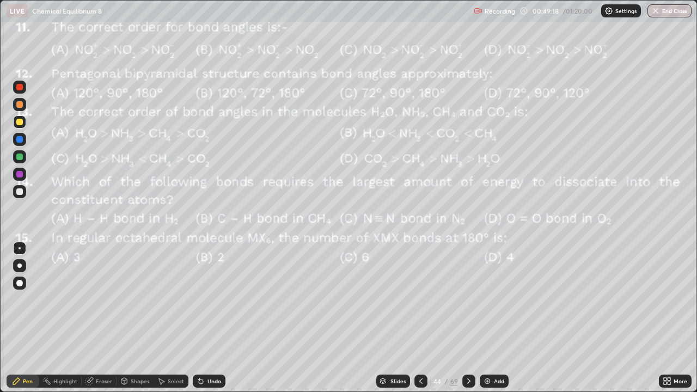
click at [467, 318] on icon at bounding box center [469, 381] width 9 height 9
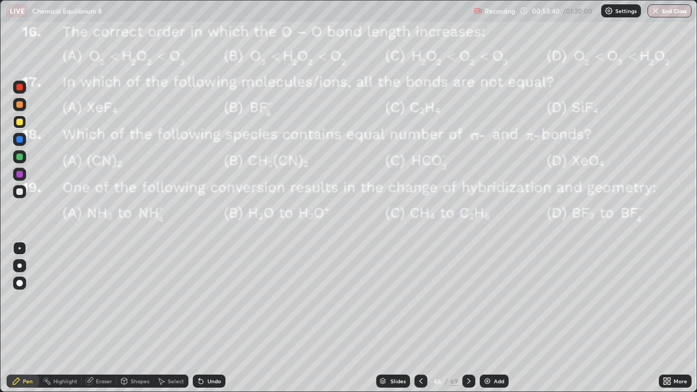
click at [467, 318] on icon at bounding box center [469, 381] width 9 height 9
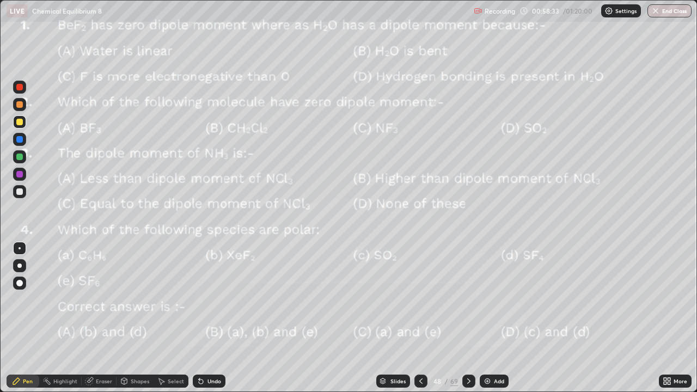
click at [467, 318] on icon at bounding box center [469, 381] width 9 height 9
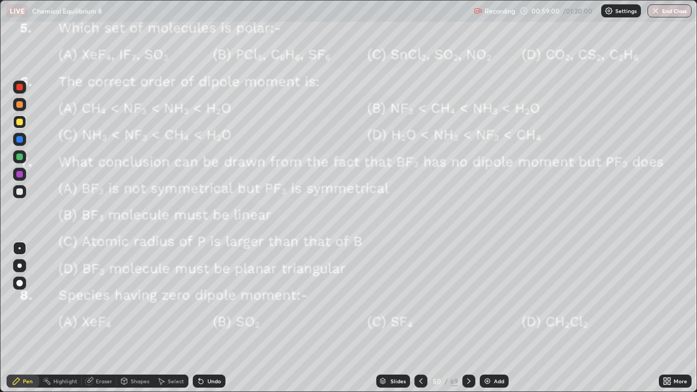
click at [420, 318] on icon at bounding box center [421, 381] width 9 height 9
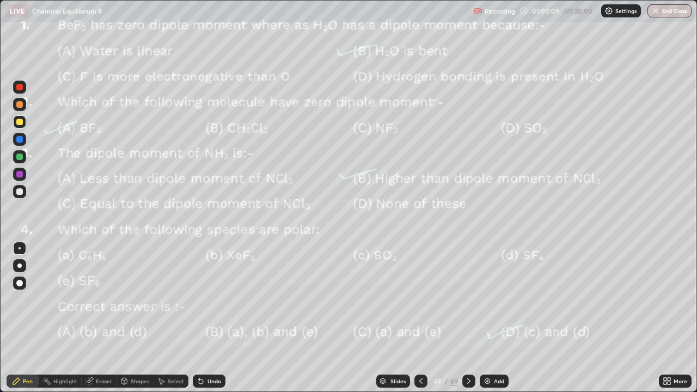
click at [467, 318] on icon at bounding box center [469, 381] width 9 height 9
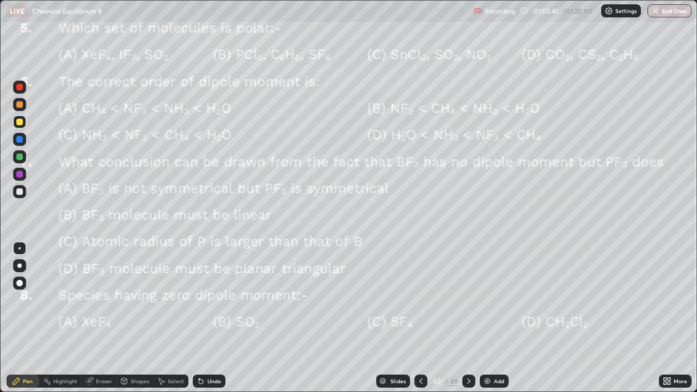
click at [468, 318] on icon at bounding box center [469, 381] width 9 height 9
click at [466, 318] on icon at bounding box center [469, 381] width 9 height 9
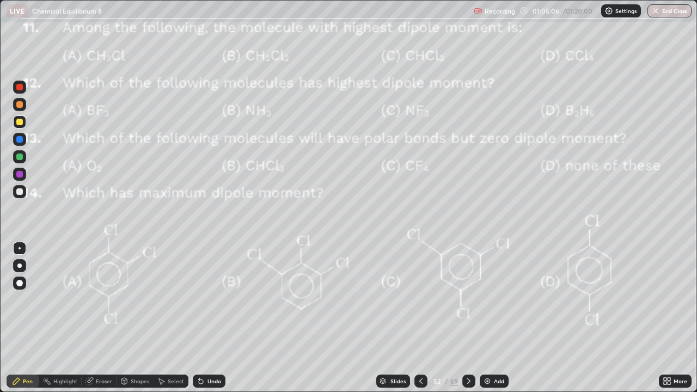
click at [470, 318] on icon at bounding box center [469, 381] width 9 height 9
click at [469, 318] on icon at bounding box center [469, 381] width 9 height 9
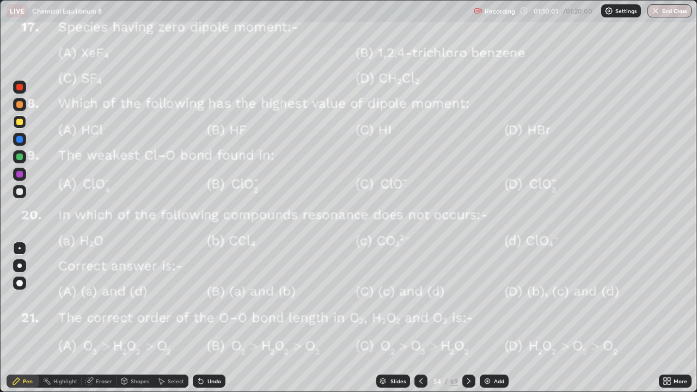
click at [464, 318] on div at bounding box center [469, 381] width 13 height 13
click at [467, 318] on div at bounding box center [469, 381] width 13 height 22
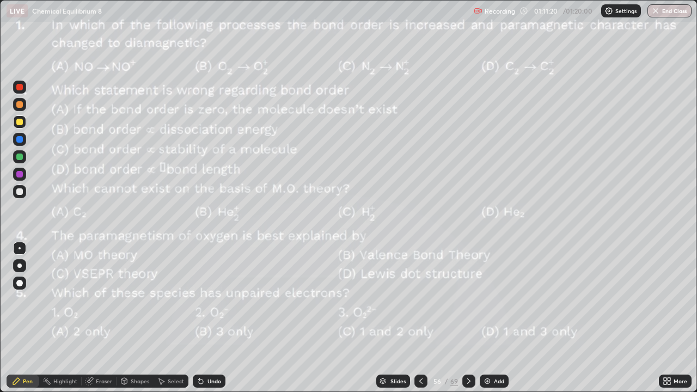
click at [391, 318] on div "Slides" at bounding box center [398, 381] width 15 height 5
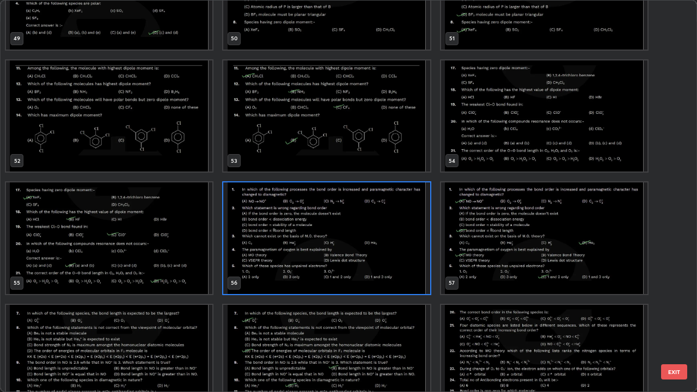
scroll to position [2025, 0]
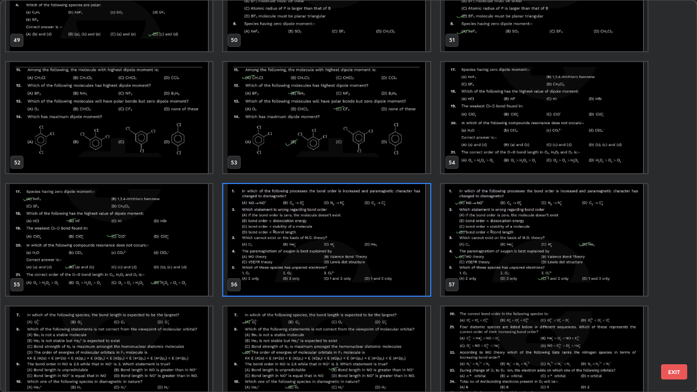
click at [400, 255] on img "grid" at bounding box center [326, 240] width 206 height 112
click at [401, 252] on img "grid" at bounding box center [326, 240] width 206 height 112
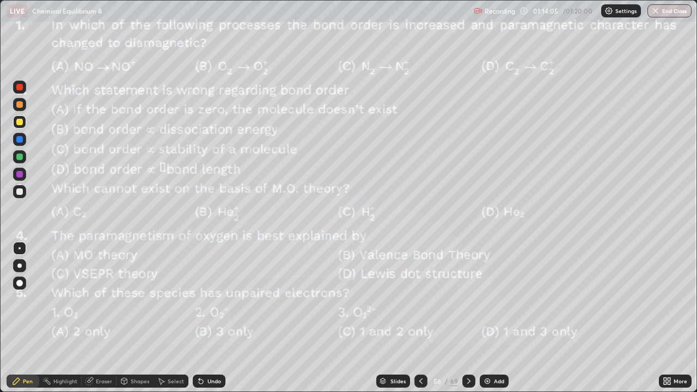
click at [469, 318] on icon at bounding box center [469, 381] width 9 height 9
click at [470, 318] on icon at bounding box center [469, 381] width 9 height 9
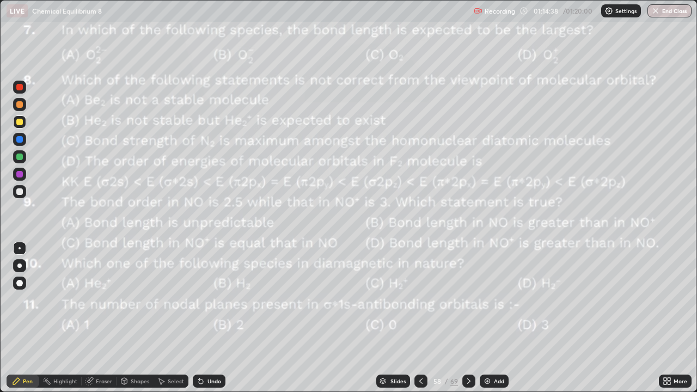
click at [421, 318] on icon at bounding box center [421, 381] width 9 height 9
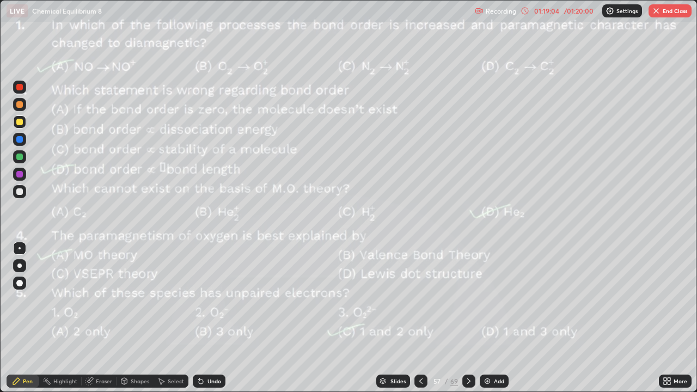
click at [664, 15] on button "End Class" at bounding box center [670, 10] width 43 height 13
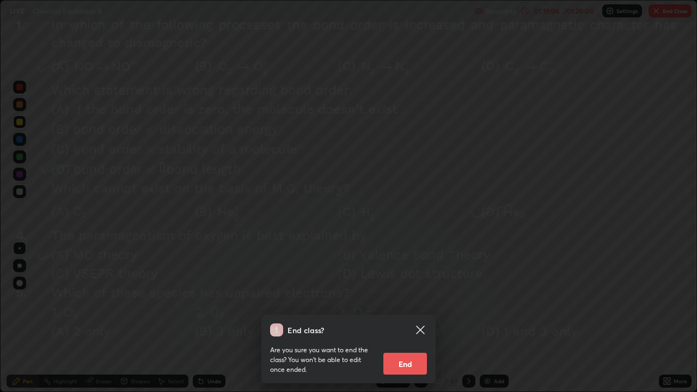
click at [409, 318] on button "End" at bounding box center [406, 364] width 44 height 22
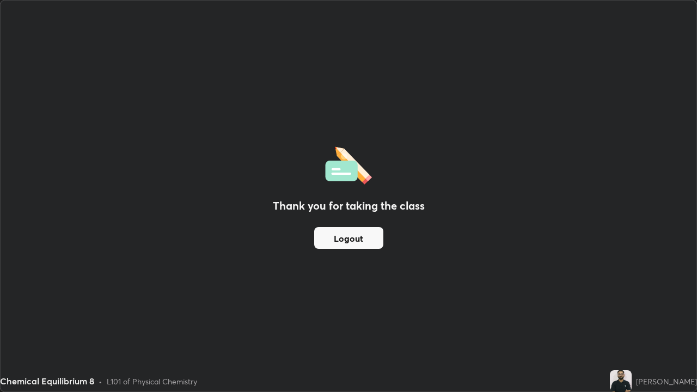
click at [355, 237] on button "Logout" at bounding box center [348, 238] width 69 height 22
